Goal: Complete application form

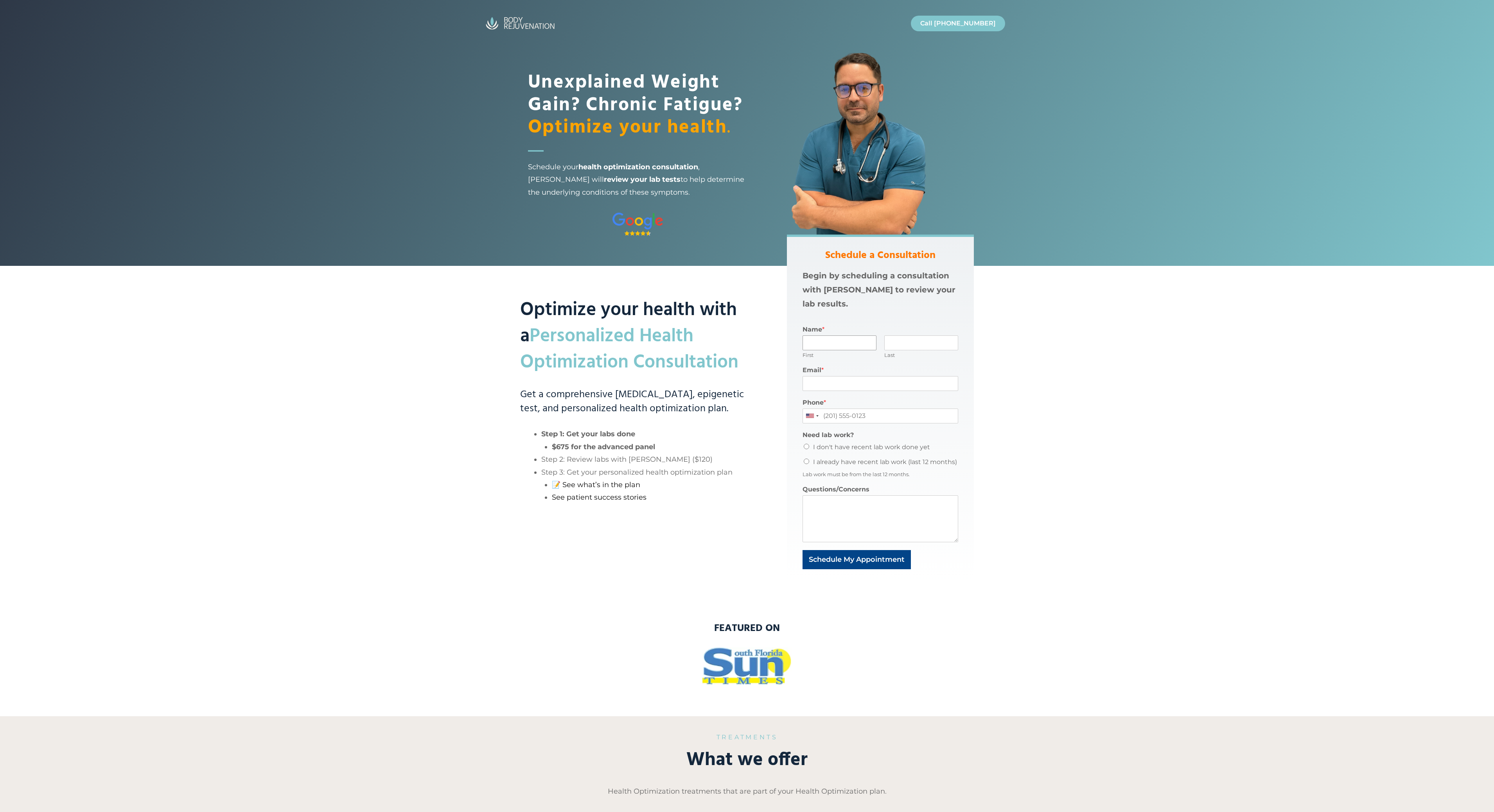
click at [815, 345] on input "Name *" at bounding box center [839, 343] width 74 height 15
type input "[PERSON_NAME]"
type input "Diez"
type input "[EMAIL_ADDRESS][DOMAIN_NAME]"
type input "7868797546"
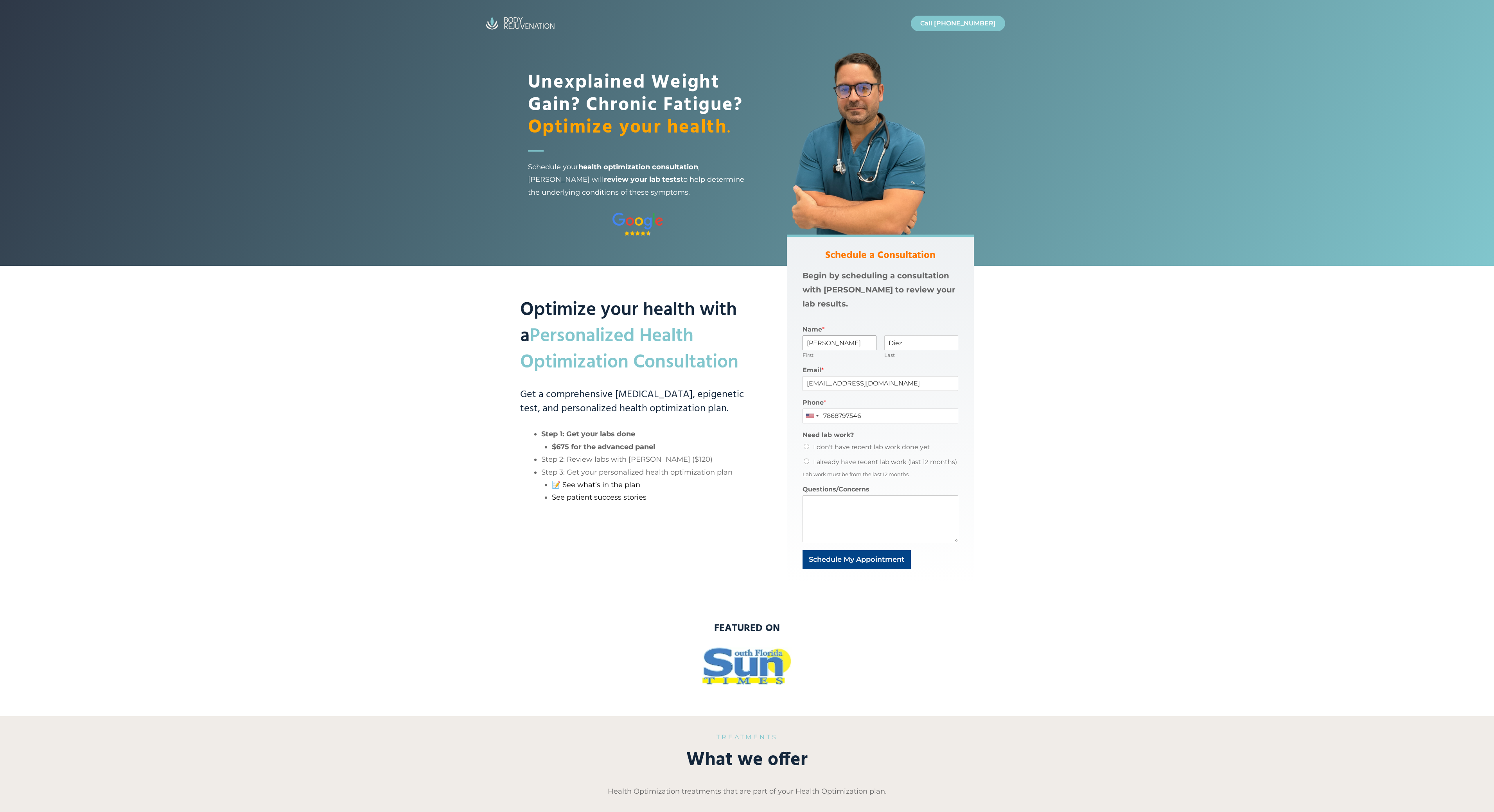
click at [817, 342] on input "[PERSON_NAME]" at bounding box center [839, 343] width 74 height 15
click at [858, 346] on input "[PERSON_NAME]" at bounding box center [839, 343] width 74 height 15
type input "[PERSON_NAME]"
click at [843, 364] on div "Email * [EMAIL_ADDRESS][DOMAIN_NAME]" at bounding box center [880, 378] width 156 height 32
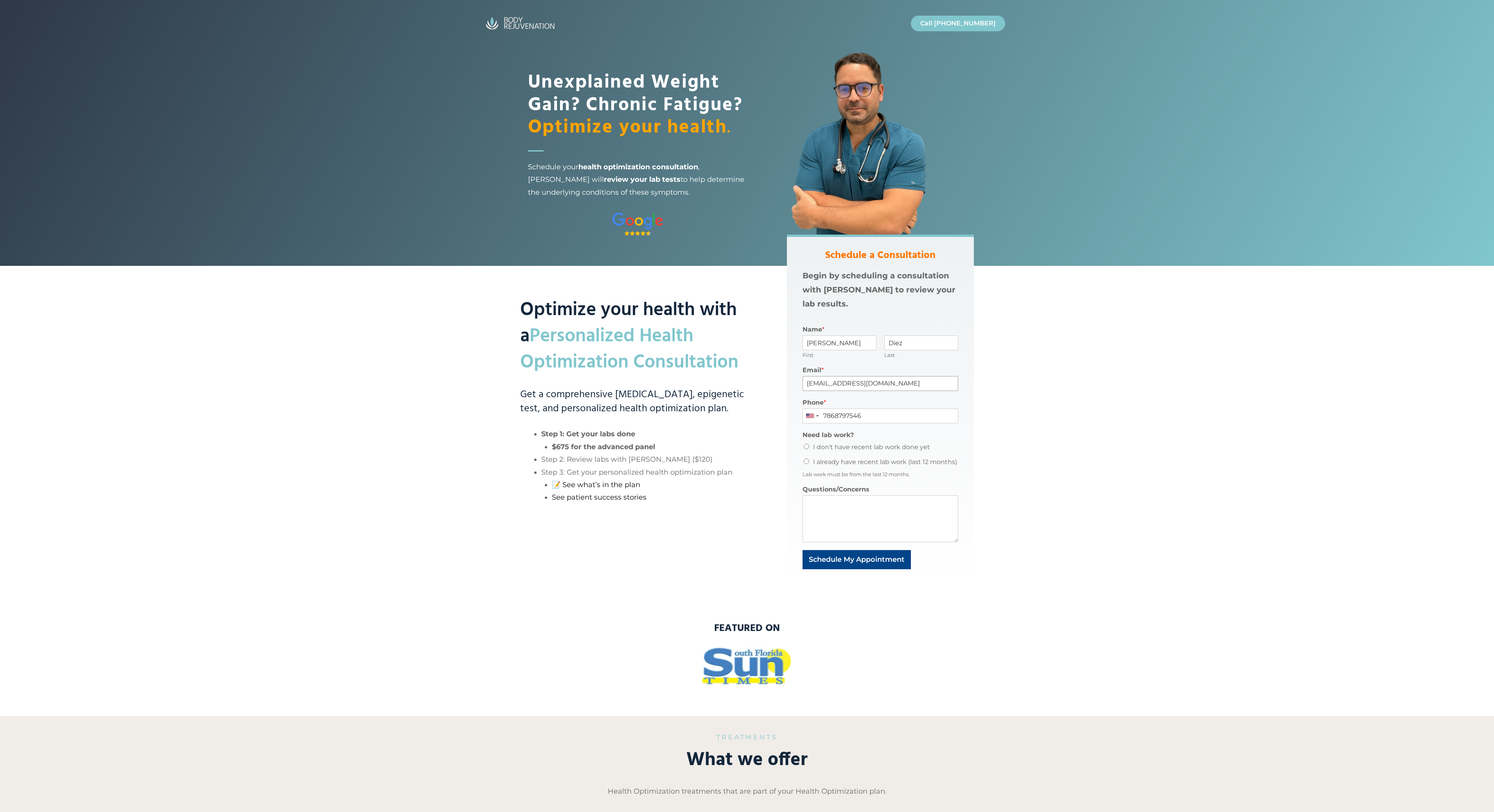
click at [817, 385] on input "[EMAIL_ADDRESS][DOMAIN_NAME]" at bounding box center [880, 383] width 156 height 15
type input "[EMAIL_ADDRESS][DOMAIN_NAME]"
click at [859, 347] on input "[PERSON_NAME]" at bounding box center [839, 343] width 74 height 15
type input "[PERSON_NAME] Test 2"
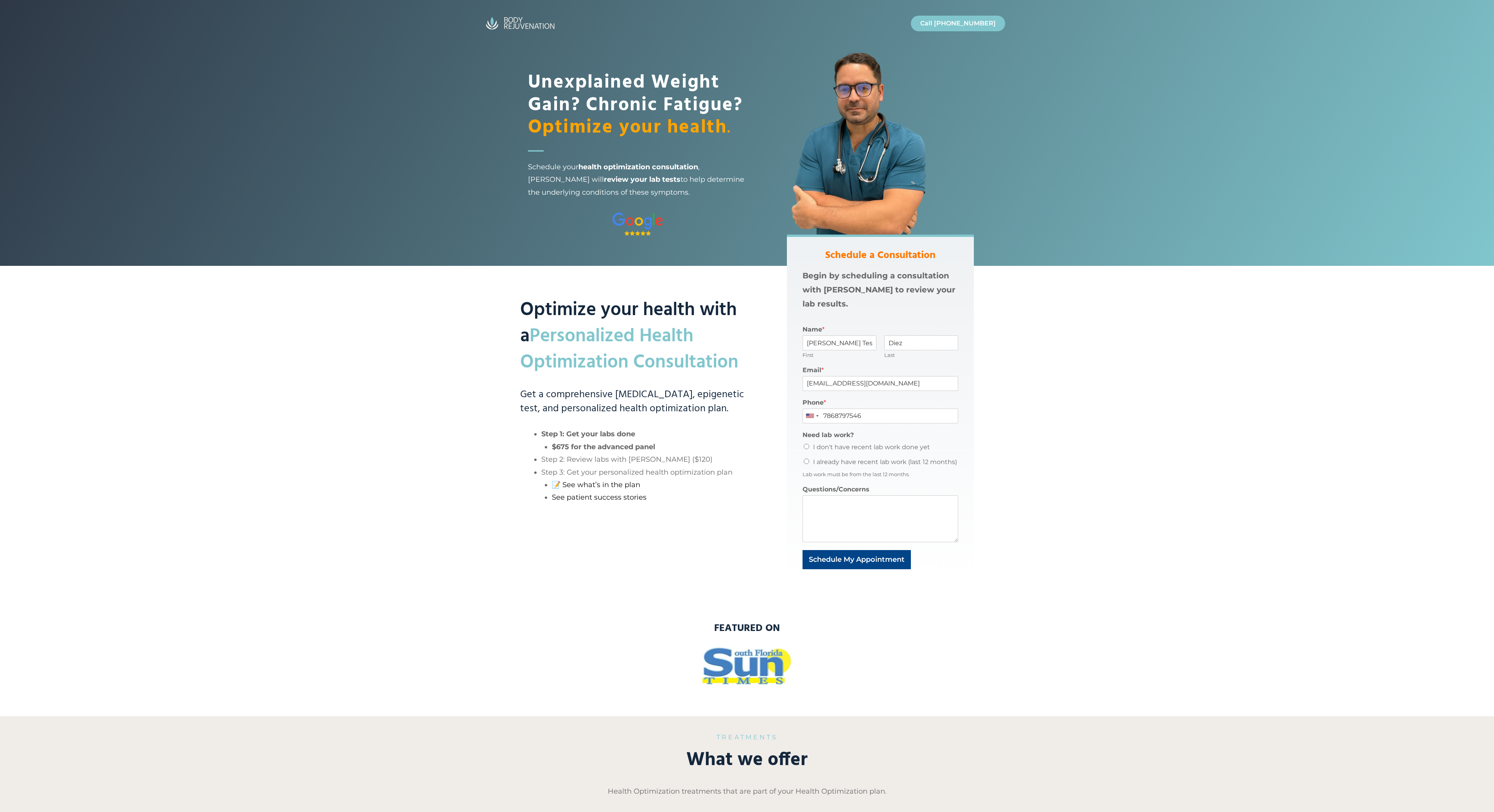
click at [806, 446] on input "I don't have recent lab work done yet" at bounding box center [806, 446] width 5 height 5
radio input "true"
click at [826, 526] on textarea "Questions/Concerns" at bounding box center [880, 519] width 156 height 47
type textarea "I'm looking to improve mental focus."
click at [827, 561] on button "Schedule My Appointment" at bounding box center [857, 559] width 108 height 19
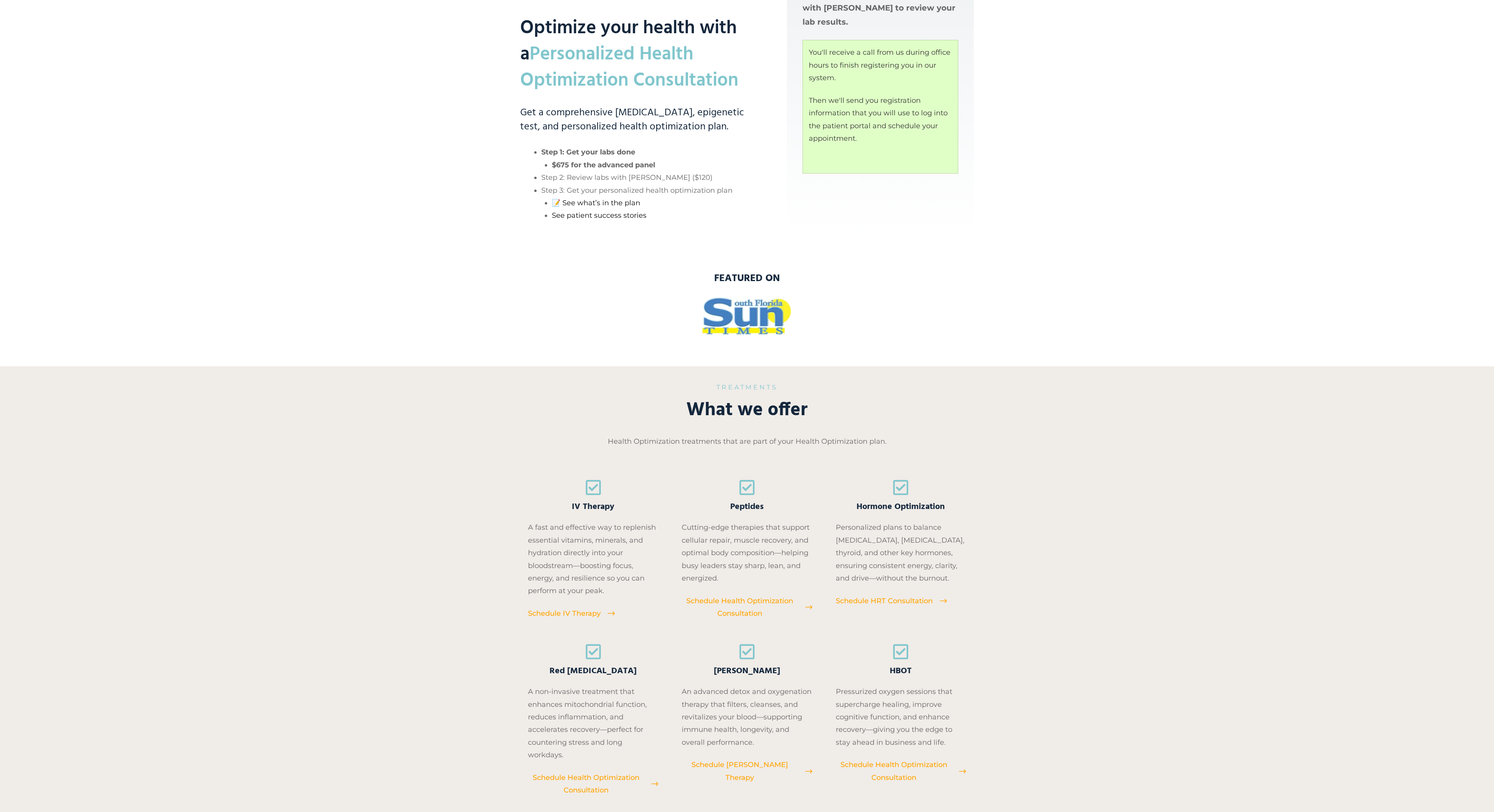
scroll to position [282, 0]
click at [500, 296] on div "featured on" at bounding box center [747, 302] width 1494 height 126
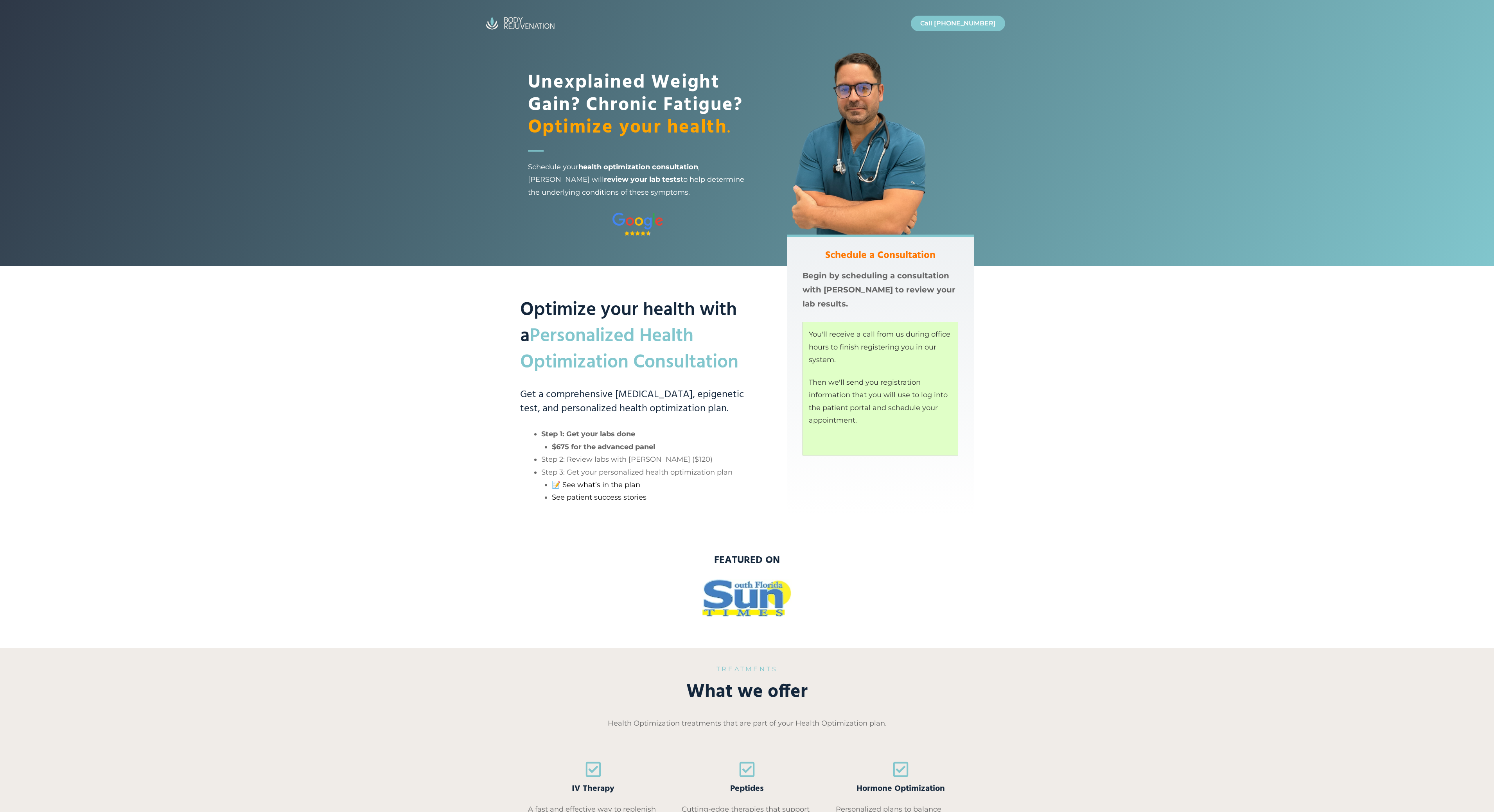
click at [431, 181] on div "Unexplained Weight Gain? Chronic Fatigue? Optimize your health . Schedule your …" at bounding box center [747, 133] width 1494 height 266
